Goal: Information Seeking & Learning: Understand process/instructions

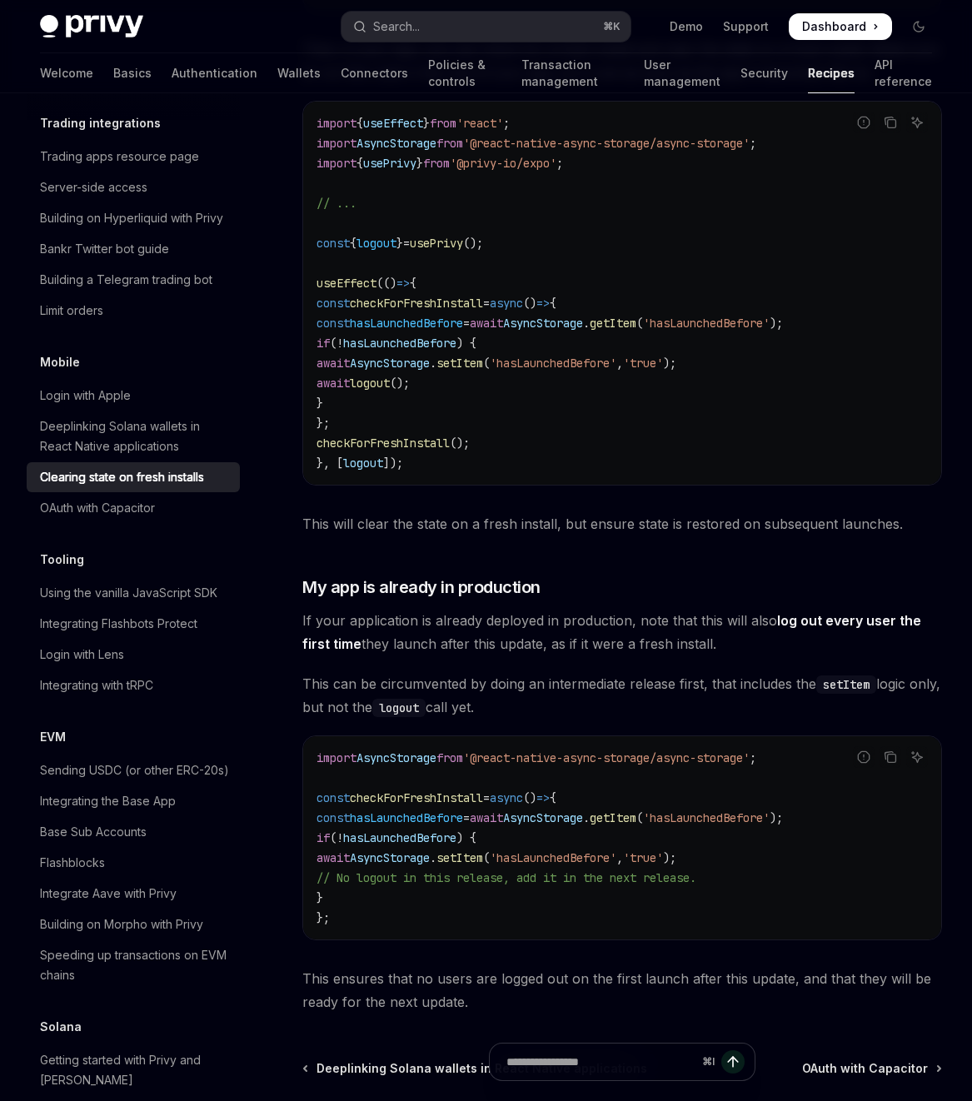
scroll to position [545, 0]
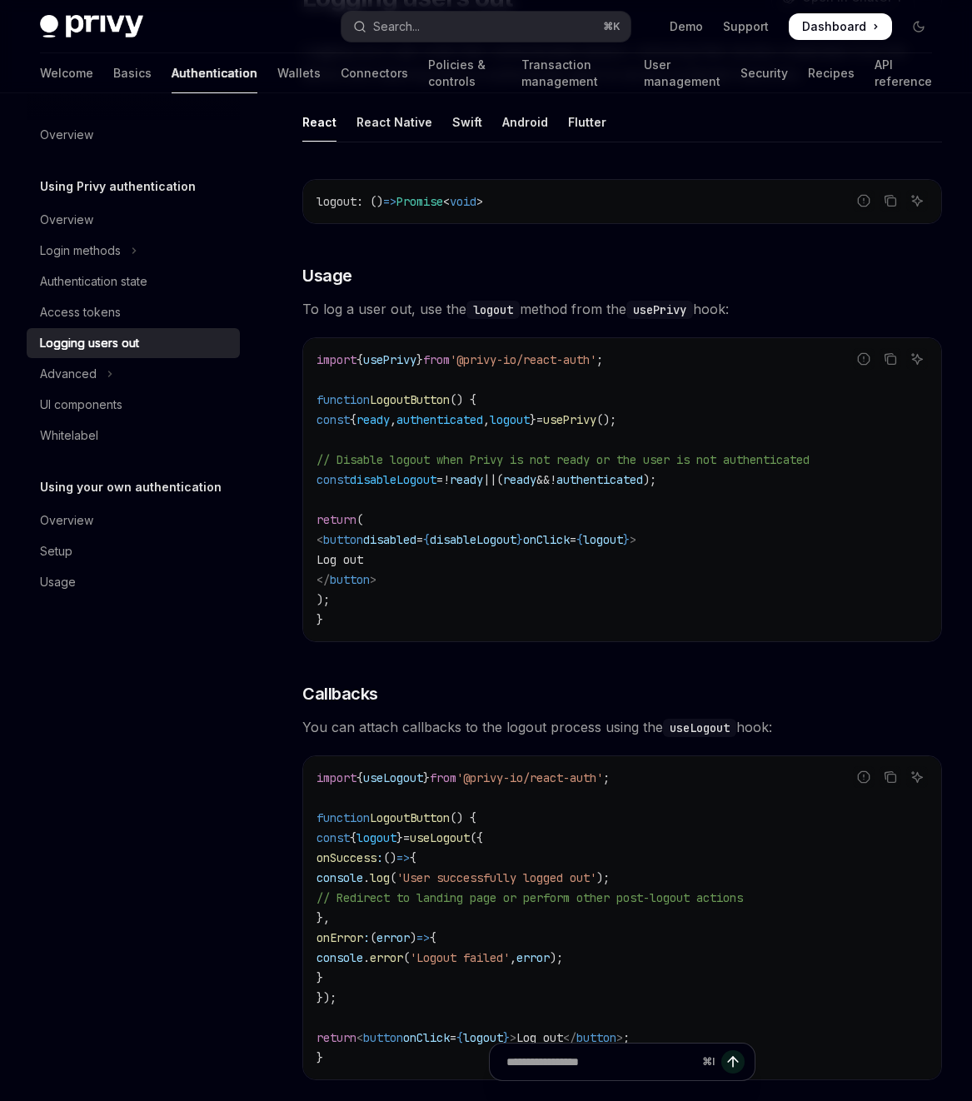
scroll to position [41, 0]
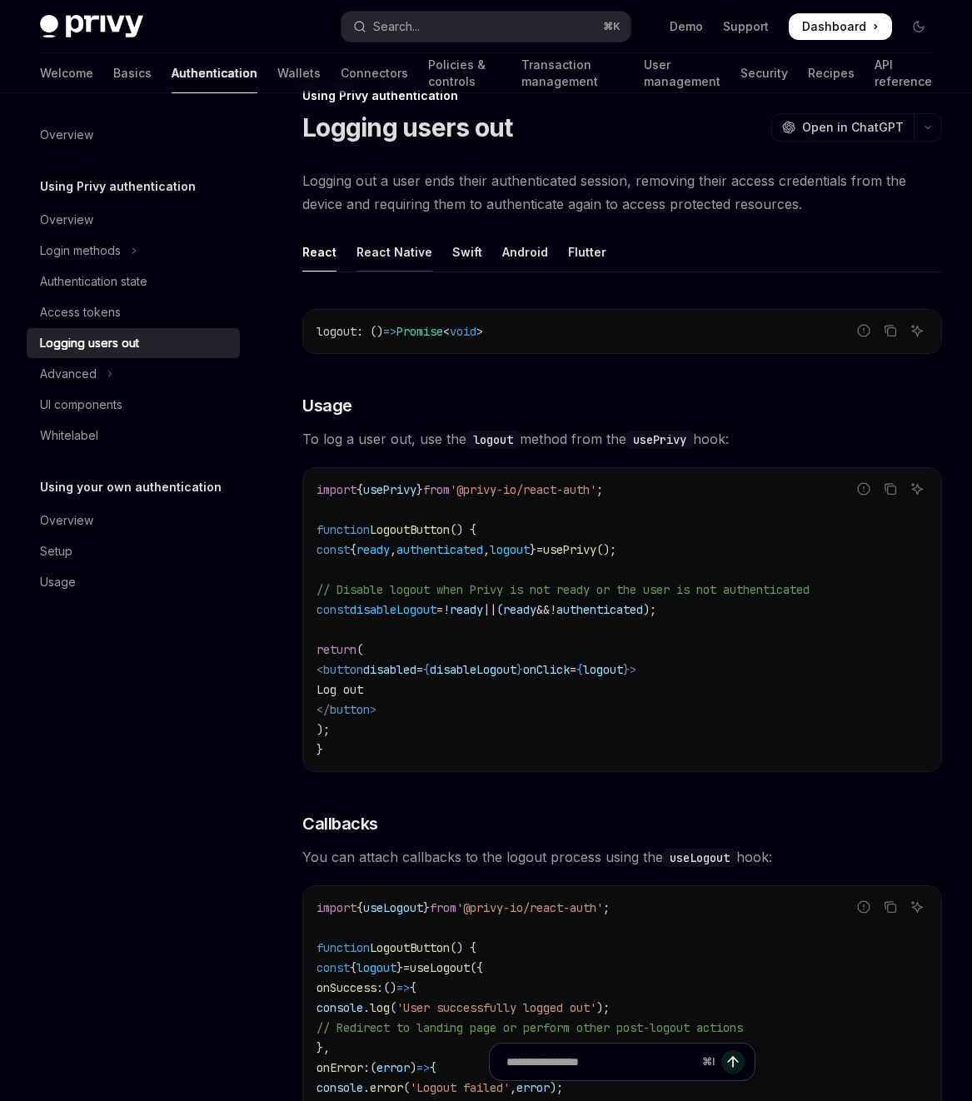
click at [401, 249] on div "React Native" at bounding box center [394, 251] width 76 height 39
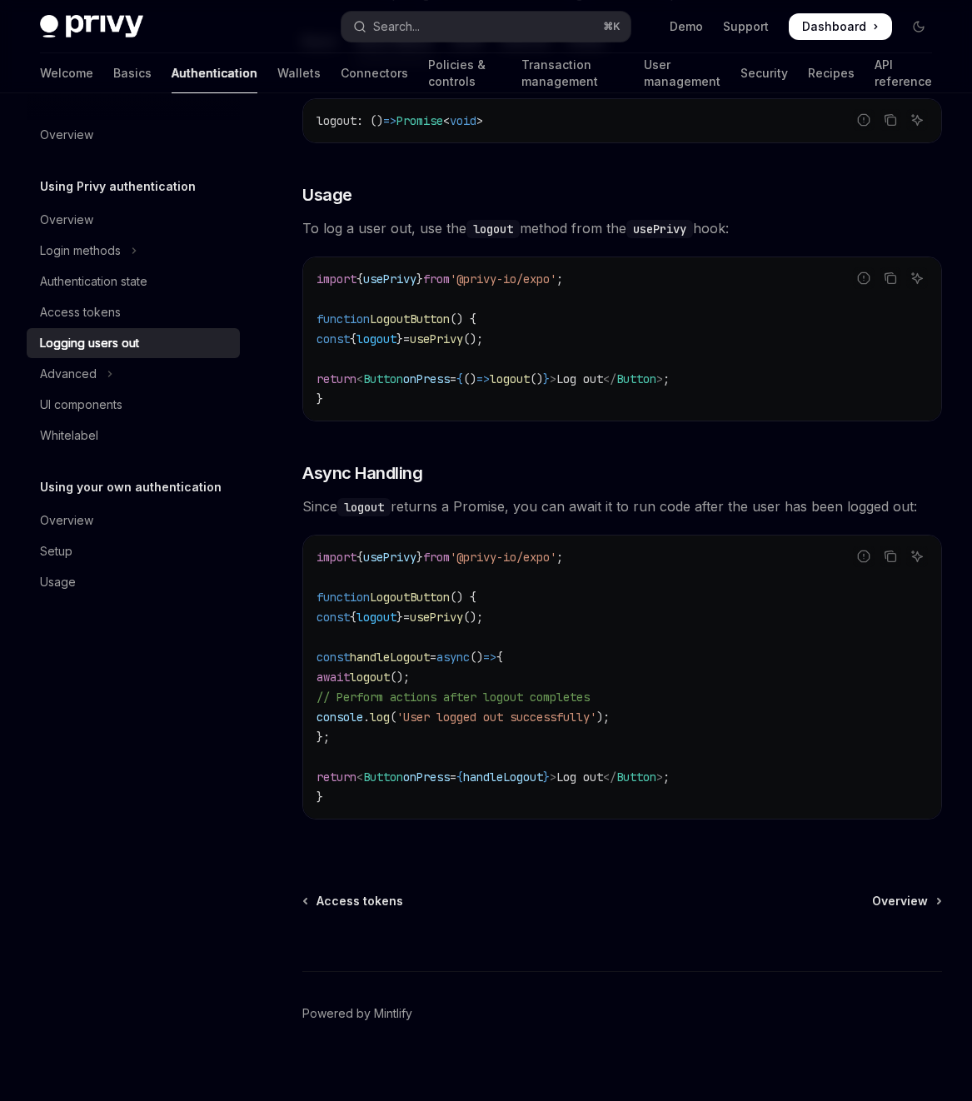
scroll to position [266, 0]
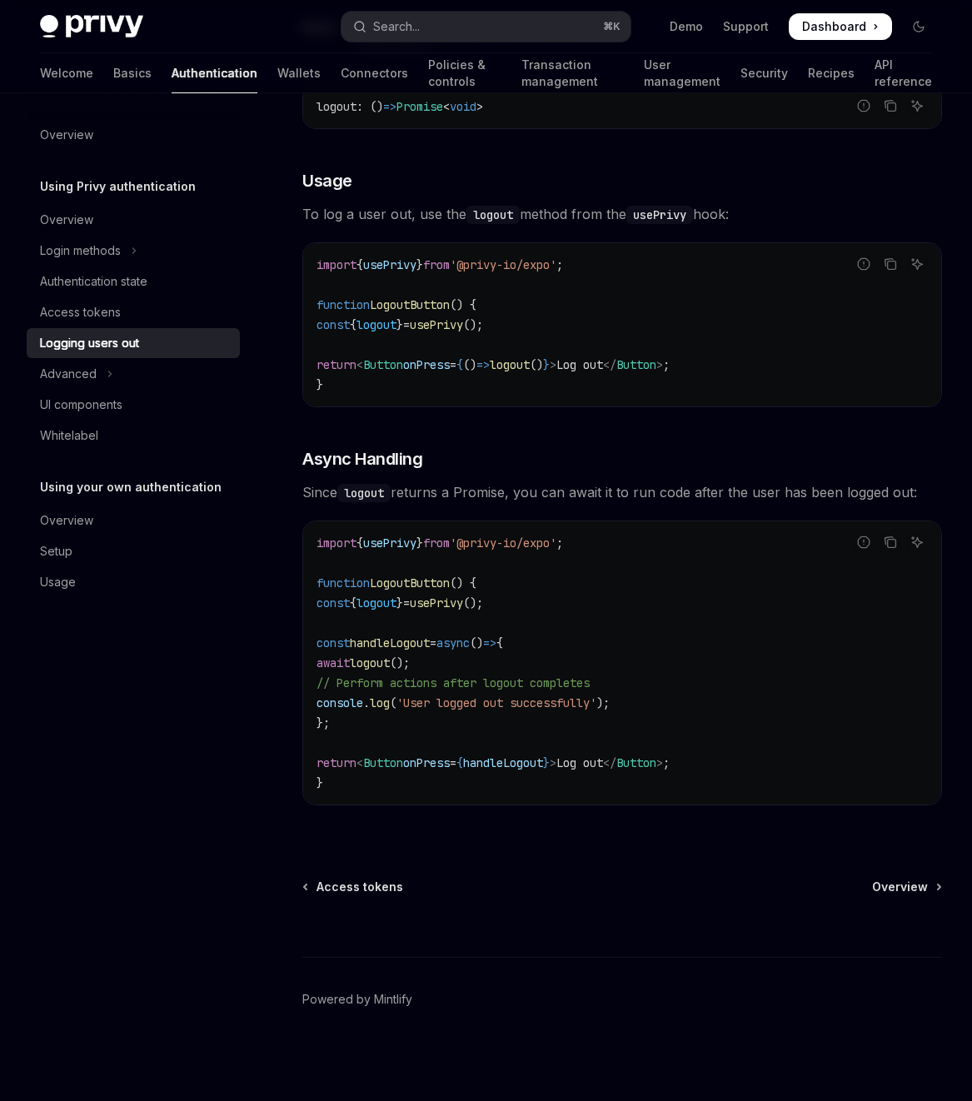
click at [510, 709] on span "'User logged out successfully'" at bounding box center [496, 702] width 200 height 15
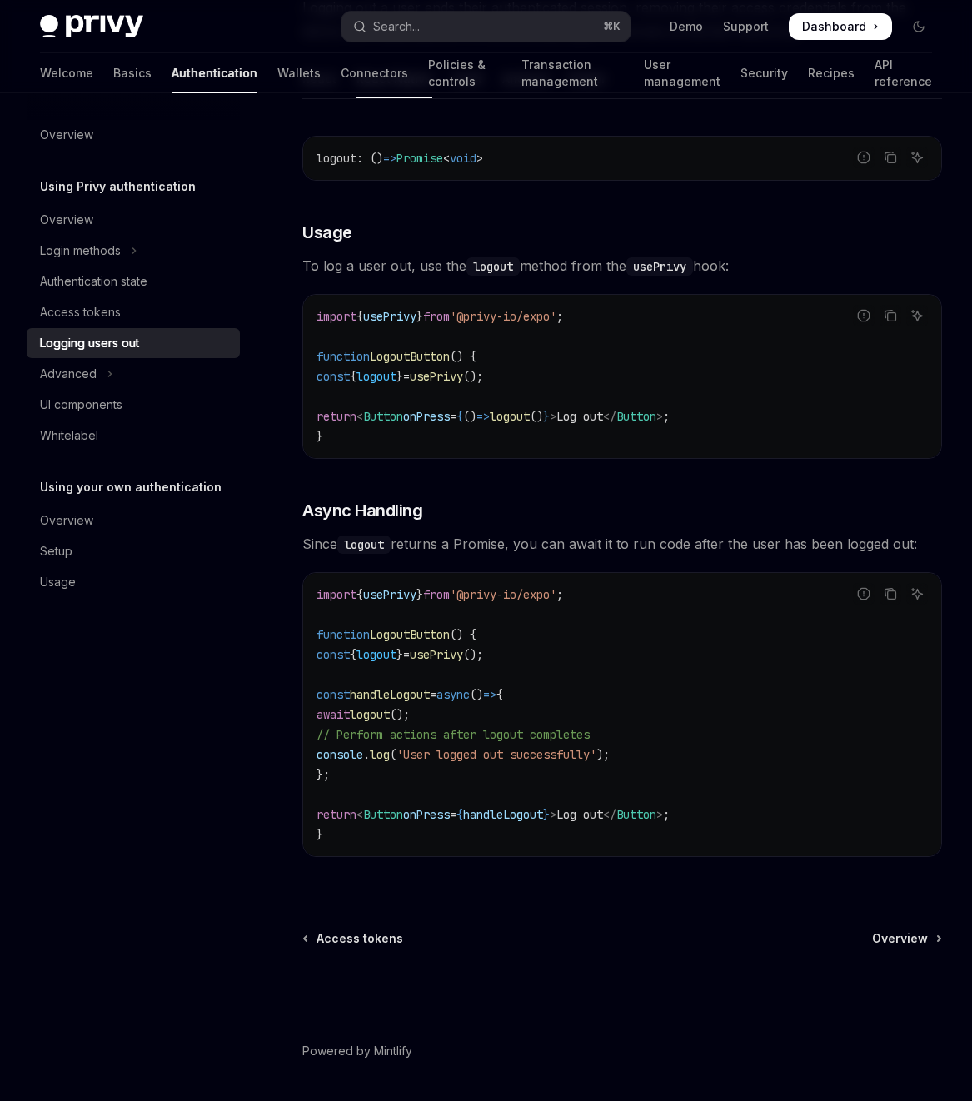
scroll to position [137, 0]
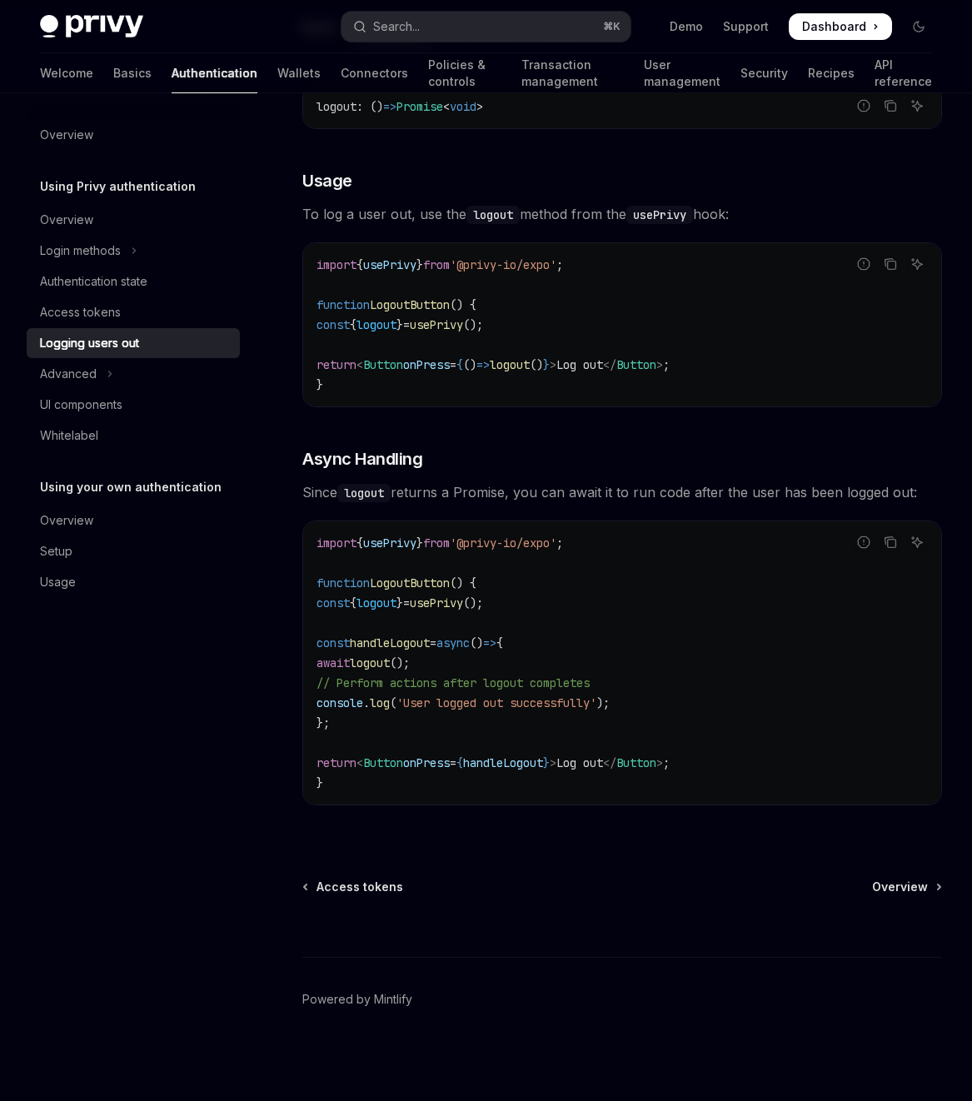
type textarea "*"
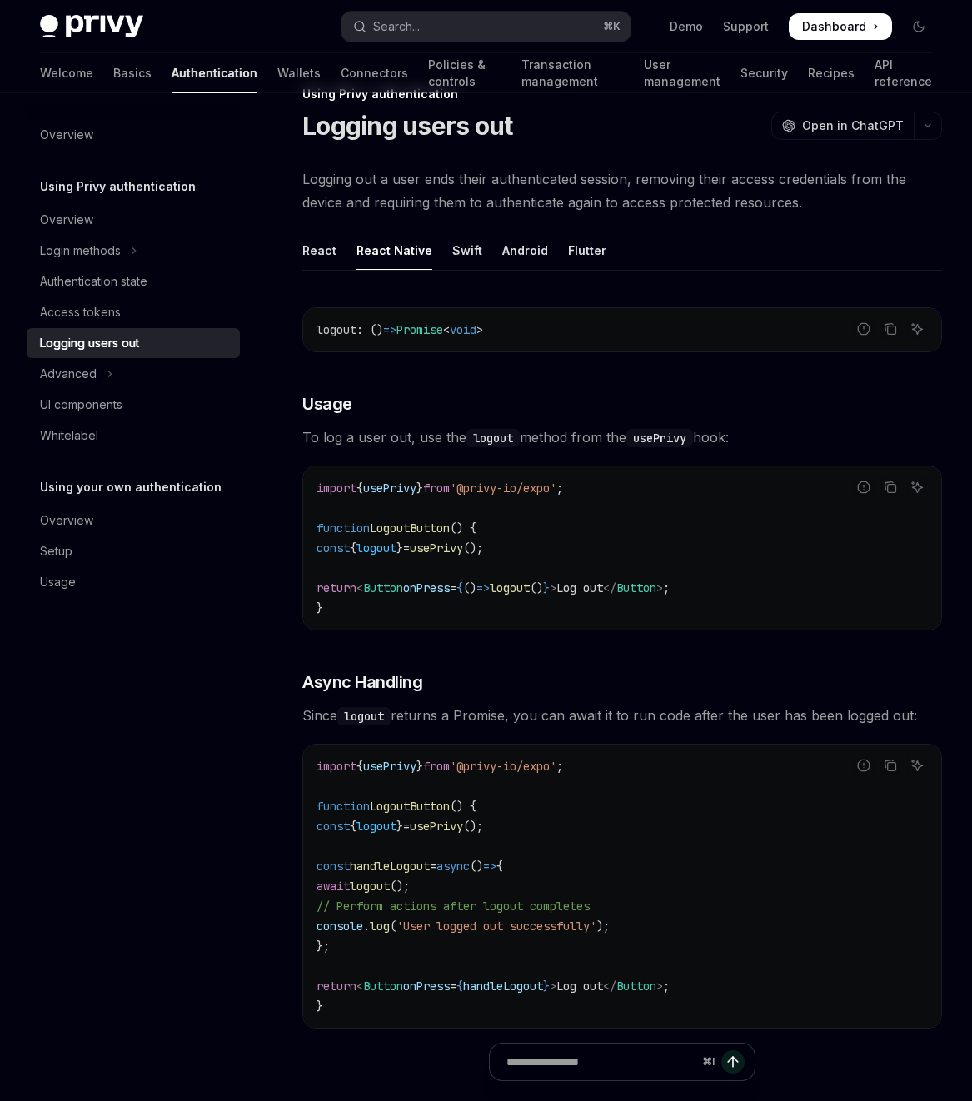
scroll to position [41, 0]
